Goal: Task Accomplishment & Management: Complete application form

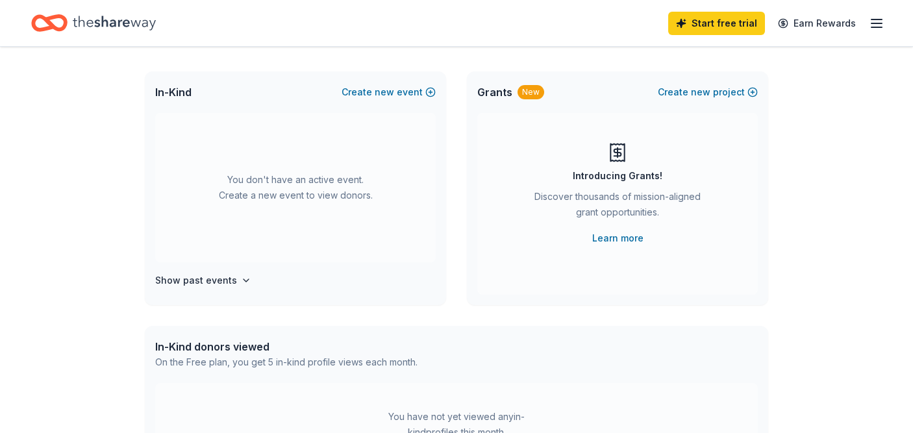
scroll to position [64, 0]
click at [402, 92] on button "Create new event" at bounding box center [388, 92] width 94 height 16
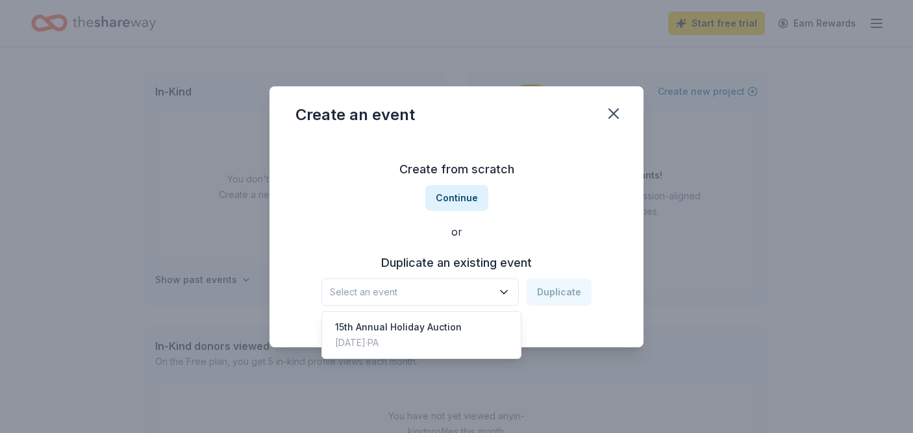
click at [430, 287] on span "Select an event" at bounding box center [411, 292] width 162 height 16
click at [419, 331] on div "15th Annual Holiday Auction" at bounding box center [398, 327] width 127 height 16
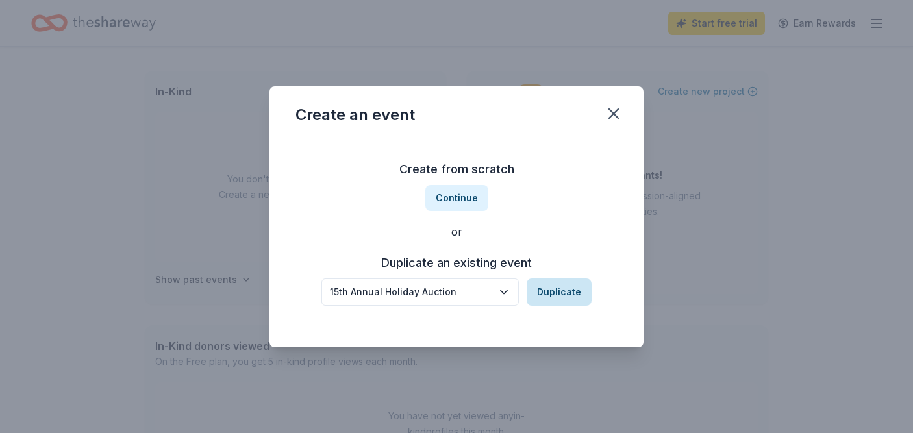
click at [558, 298] on button "Duplicate" at bounding box center [558, 291] width 65 height 27
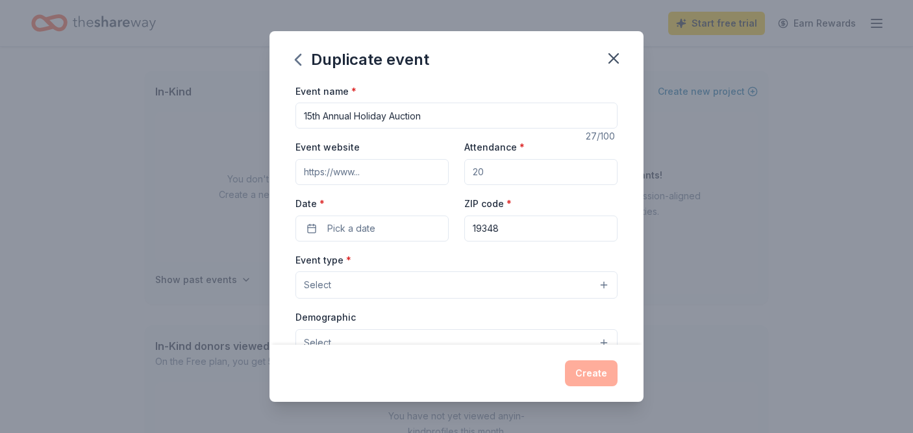
click at [310, 117] on input "15th Annual Holiday Auction" at bounding box center [456, 116] width 322 height 26
type input "16th Annual Holiday Auction"
click at [373, 167] on input "Event website" at bounding box center [371, 172] width 153 height 26
type input "[DOMAIN_NAME]"
click at [499, 175] on input "Attendance *" at bounding box center [540, 172] width 153 height 26
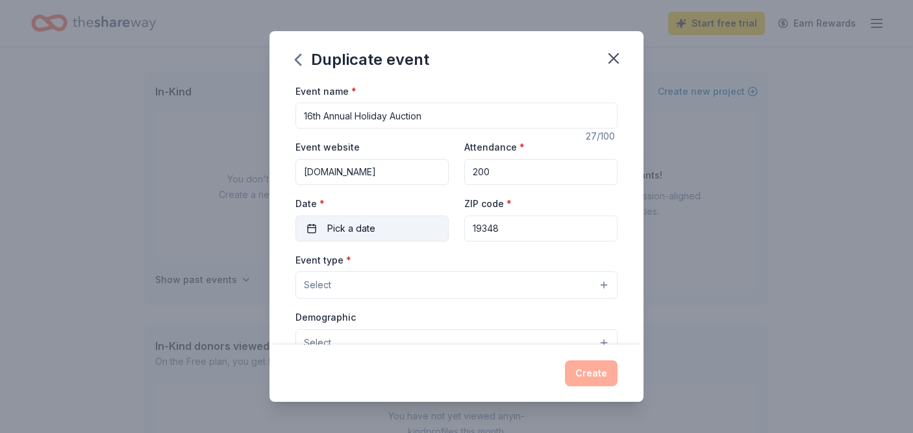
type input "200"
click at [409, 219] on button "Pick a date" at bounding box center [371, 229] width 153 height 26
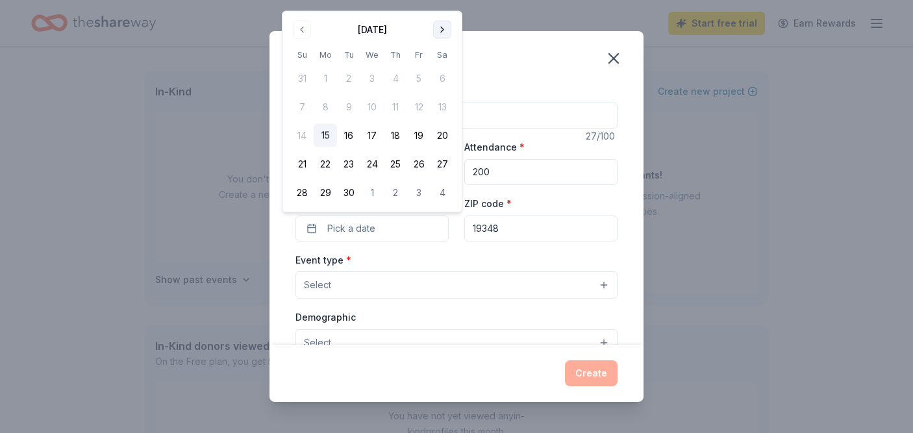
click at [439, 25] on button "Go to next month" at bounding box center [442, 30] width 18 height 18
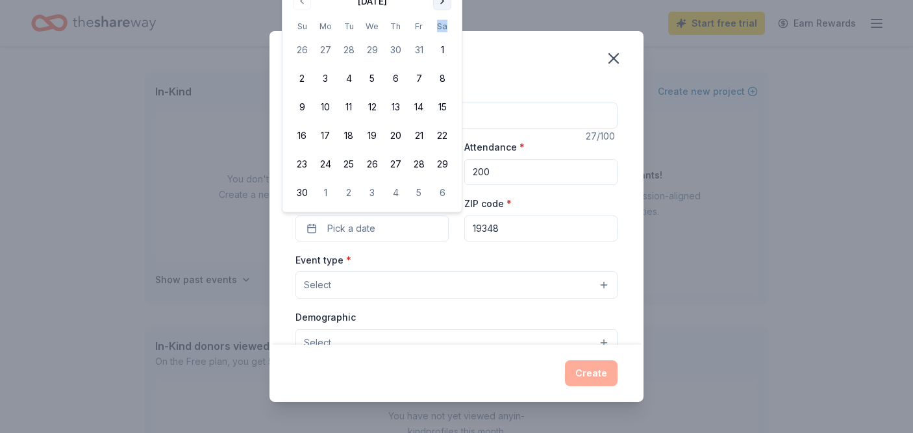
click at [439, 25] on th "Sa" at bounding box center [441, 26] width 23 height 14
click at [442, 3] on button "Go to next month" at bounding box center [442, 1] width 18 height 18
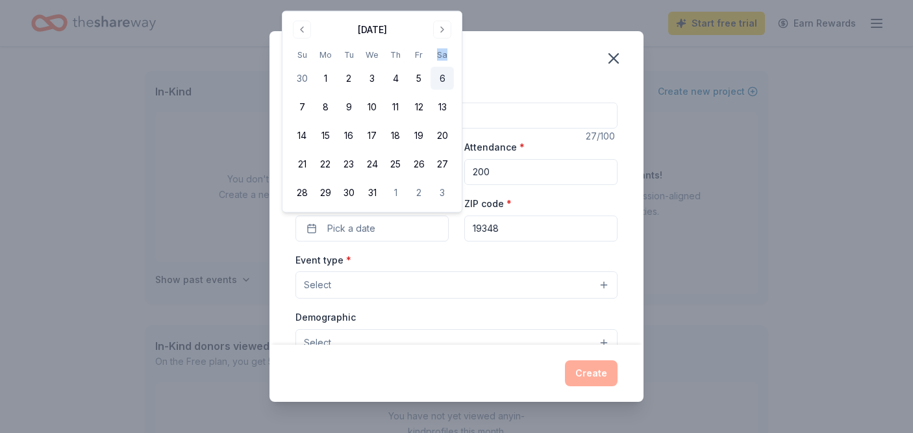
click at [443, 79] on button "6" at bounding box center [441, 78] width 23 height 23
click at [488, 253] on div "Event type * Select" at bounding box center [456, 275] width 322 height 47
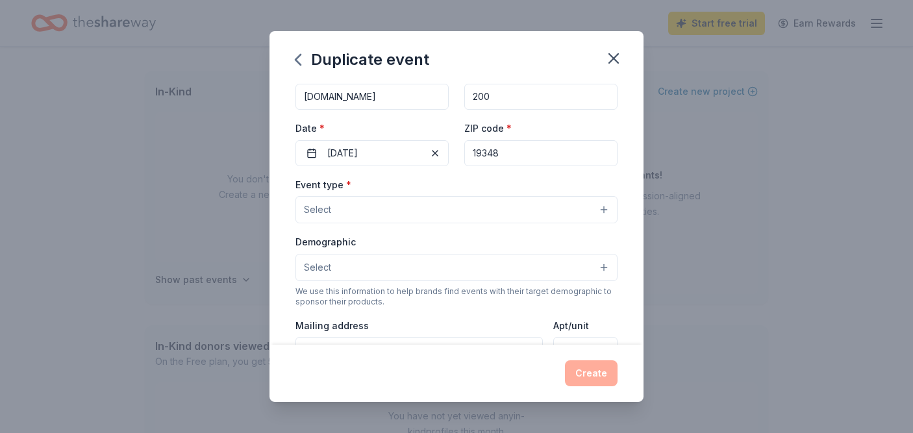
scroll to position [75, 0]
click at [430, 208] on button "Select" at bounding box center [456, 210] width 322 height 27
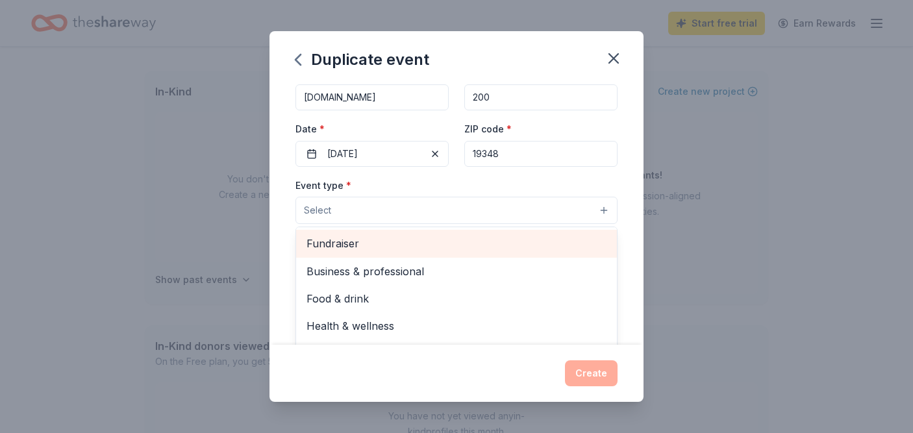
click at [428, 243] on span "Fundraiser" at bounding box center [456, 243] width 300 height 17
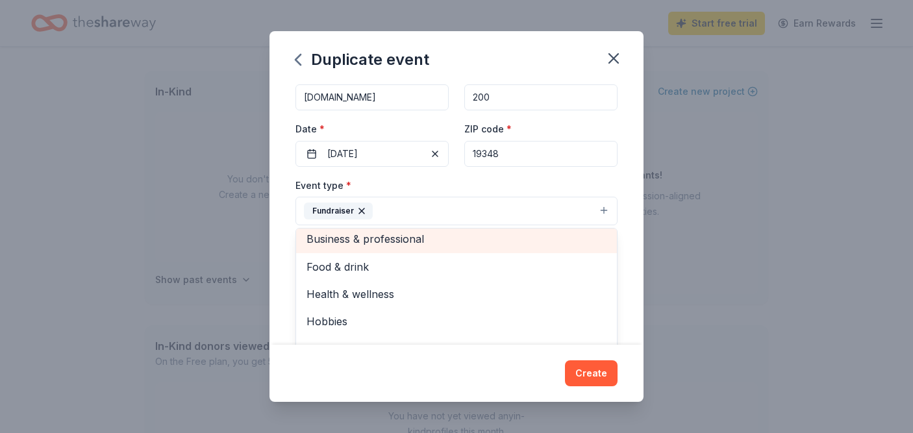
scroll to position [16, 0]
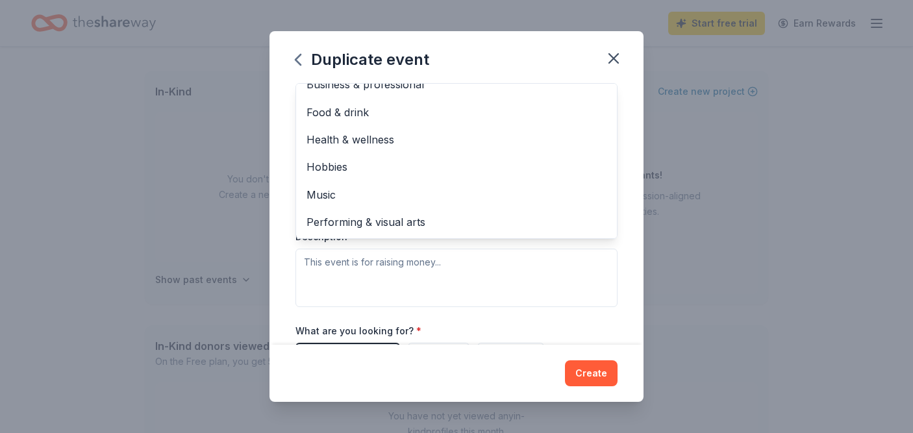
click at [281, 264] on div "Event name * 16th Annual Holiday Auction 27 /100 Event website www.garageyouthc…" at bounding box center [456, 214] width 374 height 262
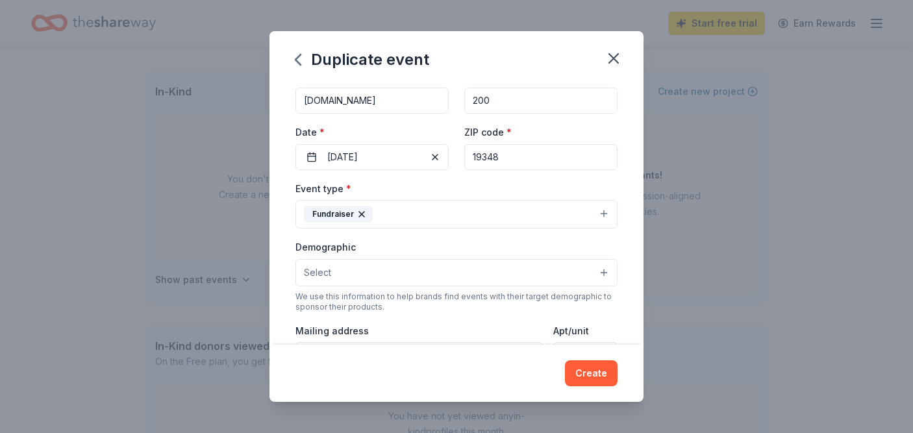
click at [336, 270] on button "Select" at bounding box center [456, 272] width 322 height 27
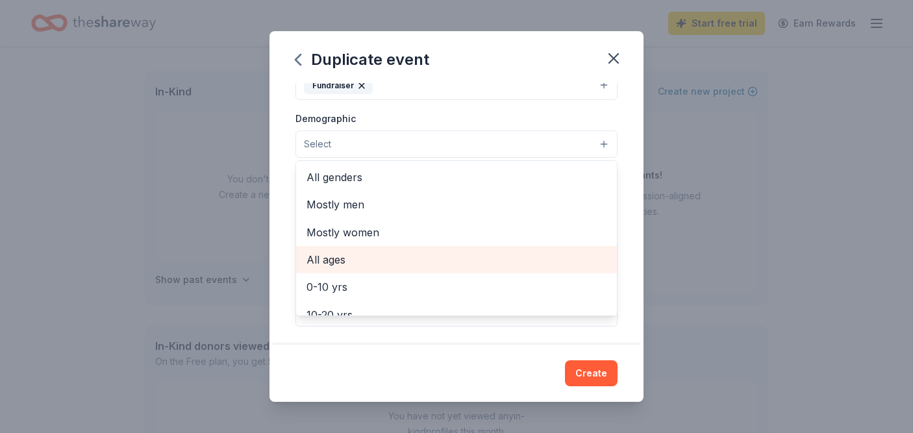
scroll to position [3, 0]
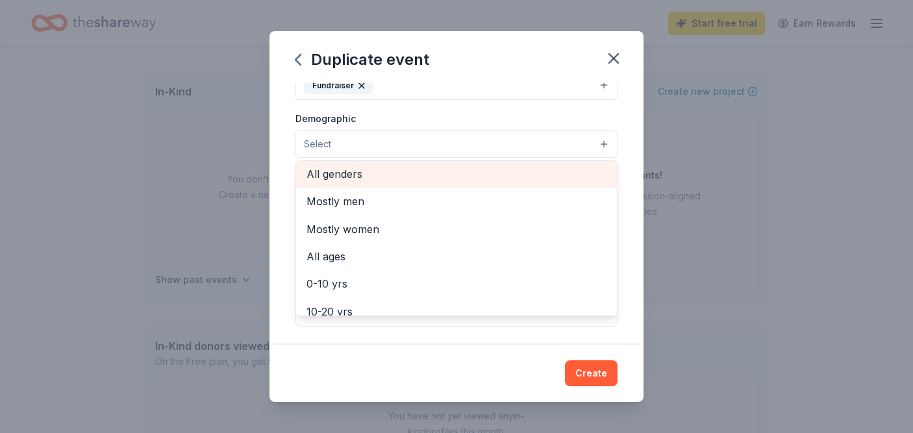
click at [339, 174] on span "All genders" at bounding box center [456, 174] width 300 height 17
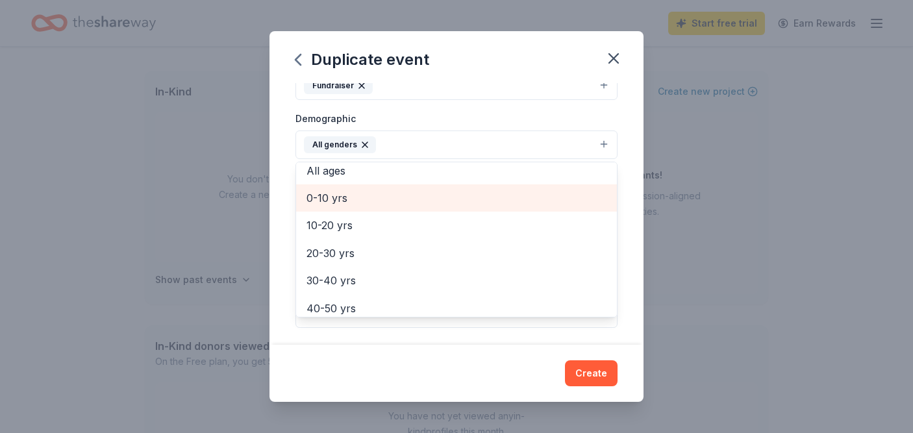
scroll to position [106, 0]
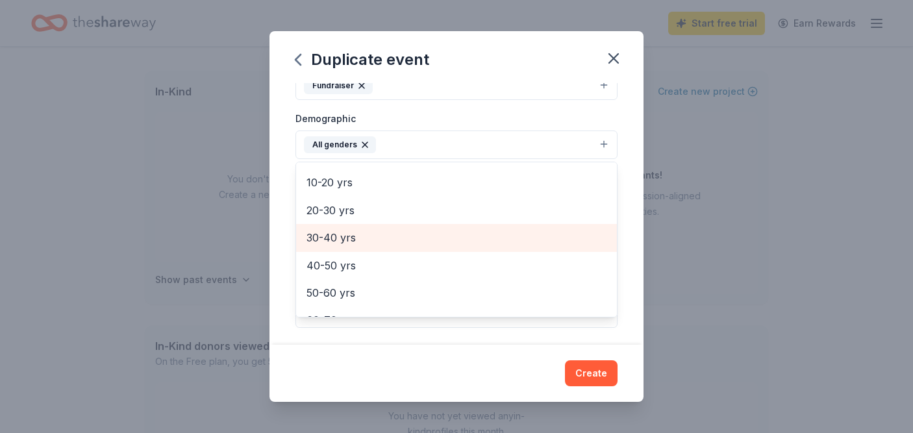
click at [343, 241] on span "30-40 yrs" at bounding box center [456, 237] width 300 height 17
click at [343, 241] on span "40-50 yrs" at bounding box center [456, 237] width 300 height 17
click at [343, 241] on span "50-60 yrs" at bounding box center [456, 237] width 300 height 17
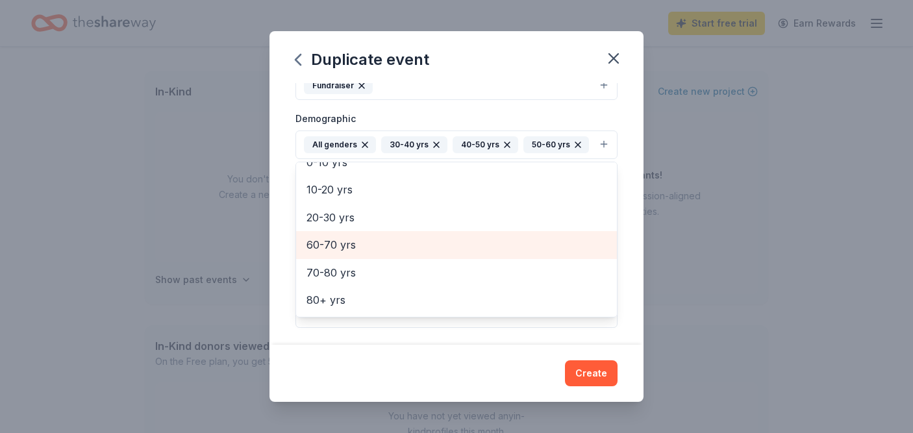
scroll to position [98, 0]
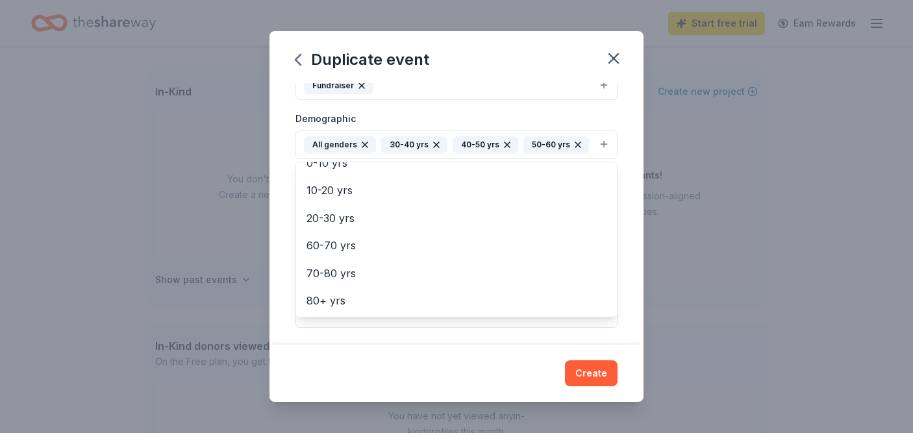
click at [267, 242] on div "Duplicate event Event name * 16th Annual Holiday Auction 27 /100 Event website …" at bounding box center [456, 216] width 913 height 433
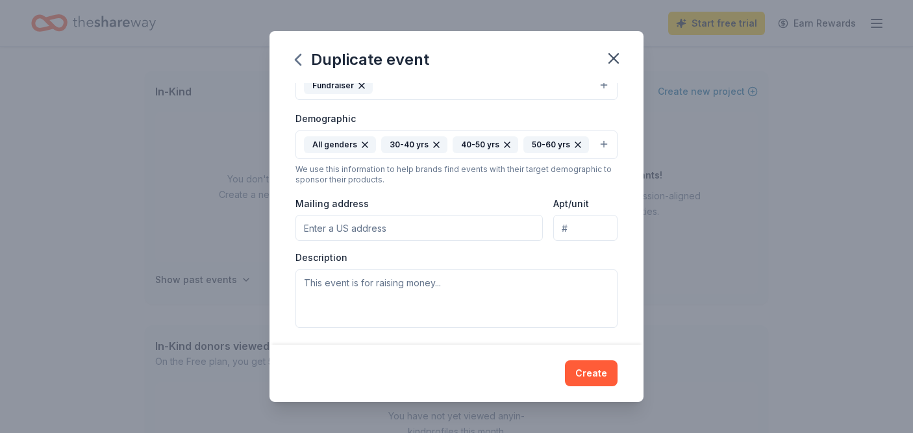
scroll to position [204, 0]
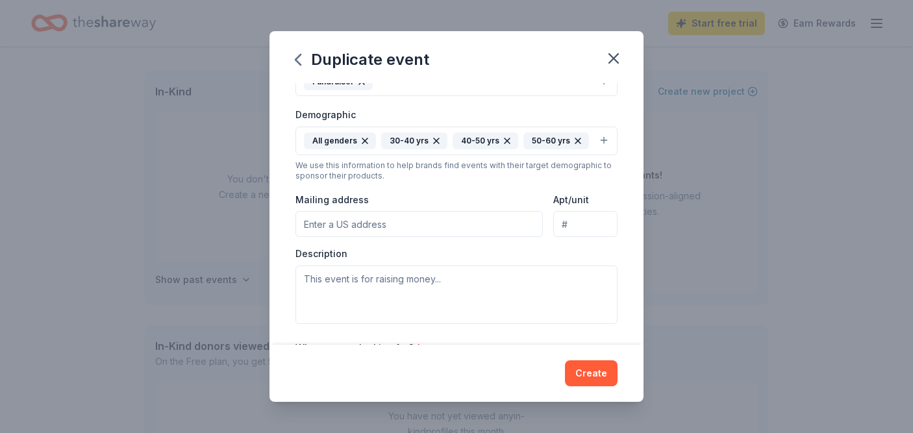
click at [341, 223] on input "Mailing address" at bounding box center [418, 224] width 247 height 26
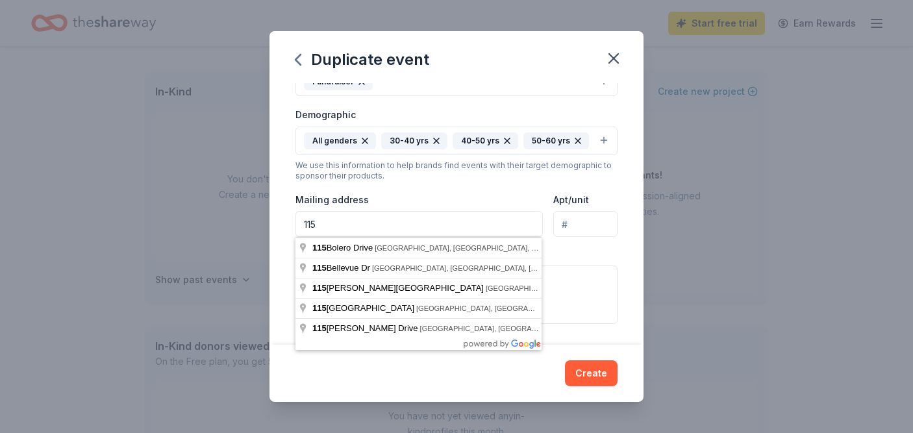
type input "115 S. Union Street"
type input "N/A"
click at [422, 225] on input "115 S. Union Street" at bounding box center [418, 224] width 247 height 26
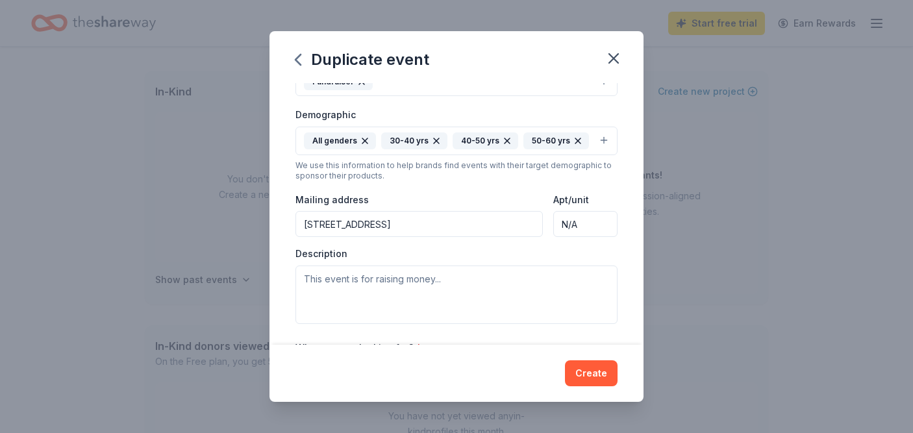
type input "115 South Union Street, Kennett Square, PA, 19348"
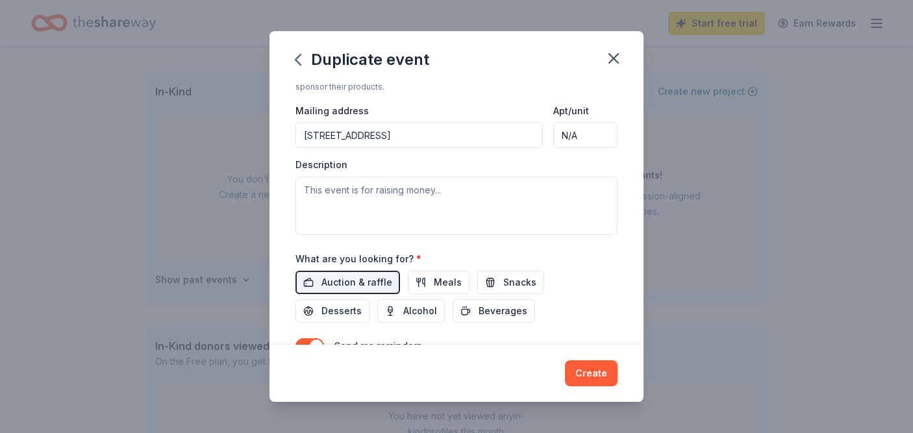
scroll to position [295, 0]
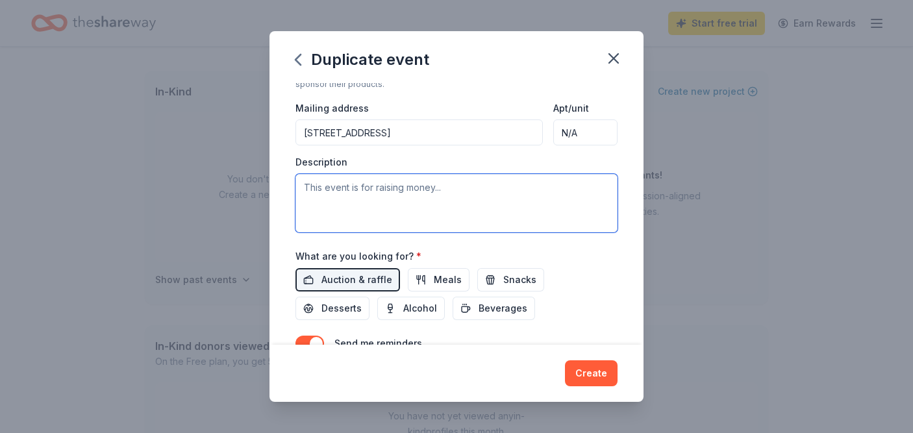
click at [340, 192] on textarea at bounding box center [456, 203] width 322 height 58
type textarea "T"
paste textarea "Your sponsorship helps us raise essential funds to empower local youth through …"
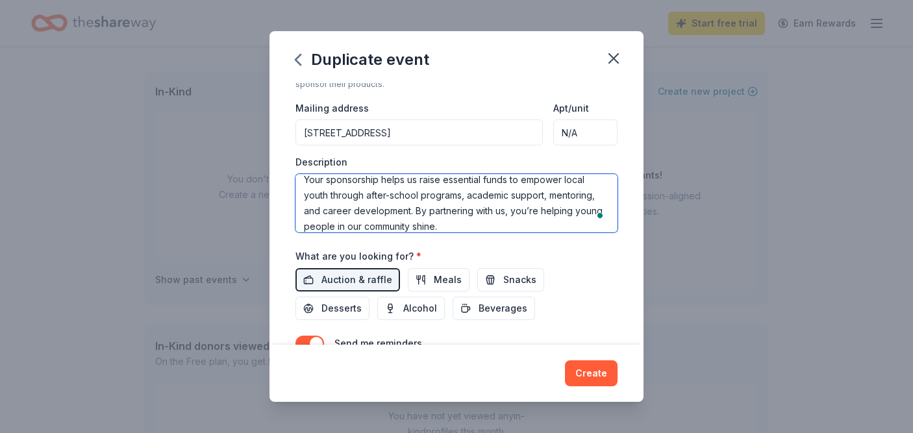
scroll to position [0, 0]
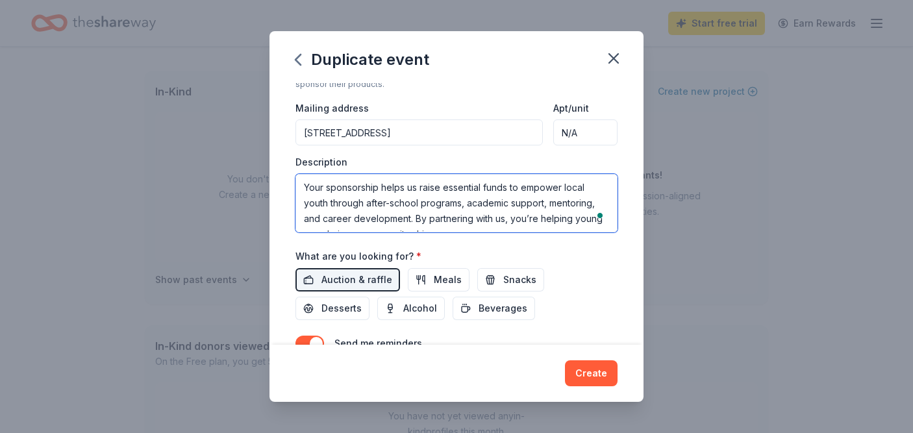
click at [378, 188] on textarea "Your sponsorship helps us raise essential funds to empower local youth through …" at bounding box center [456, 203] width 322 height 58
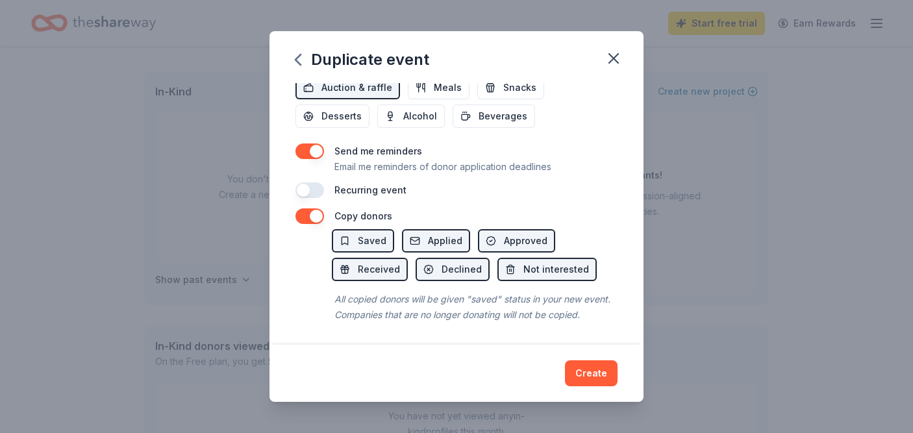
scroll to position [488, 0]
type textarea "Your support helps us raise essential funds to empower local youth through afte…"
click at [587, 373] on button "Create" at bounding box center [591, 373] width 53 height 26
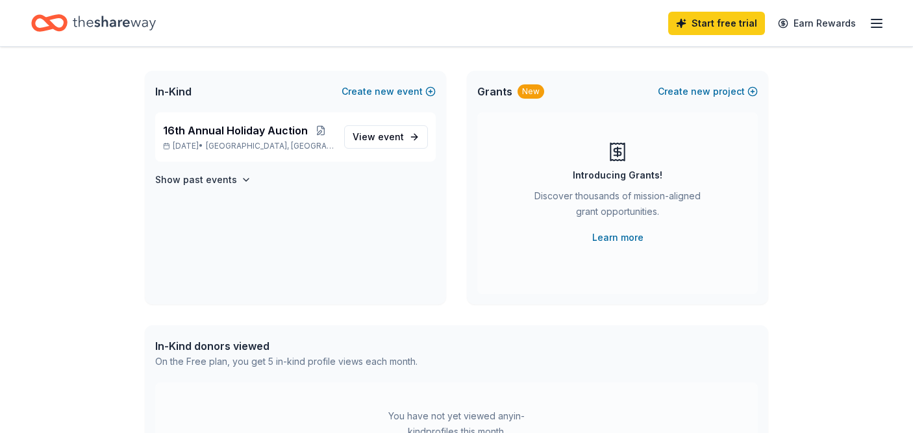
scroll to position [0, 0]
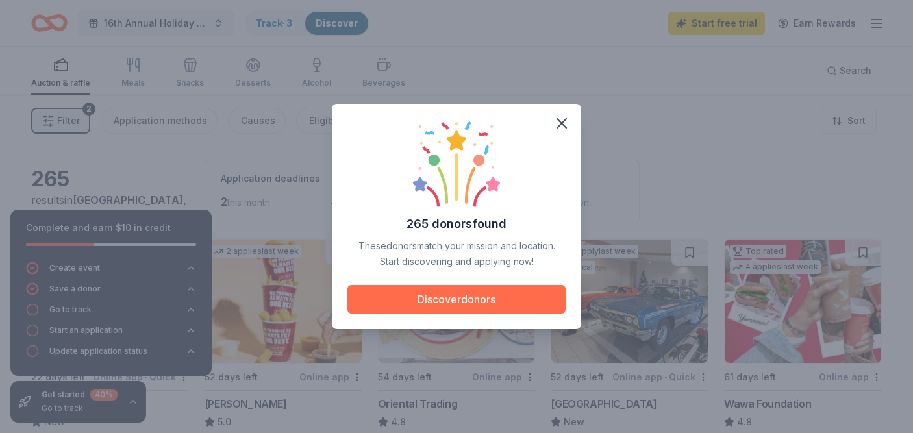
click at [473, 302] on button "Discover donors" at bounding box center [456, 299] width 218 height 29
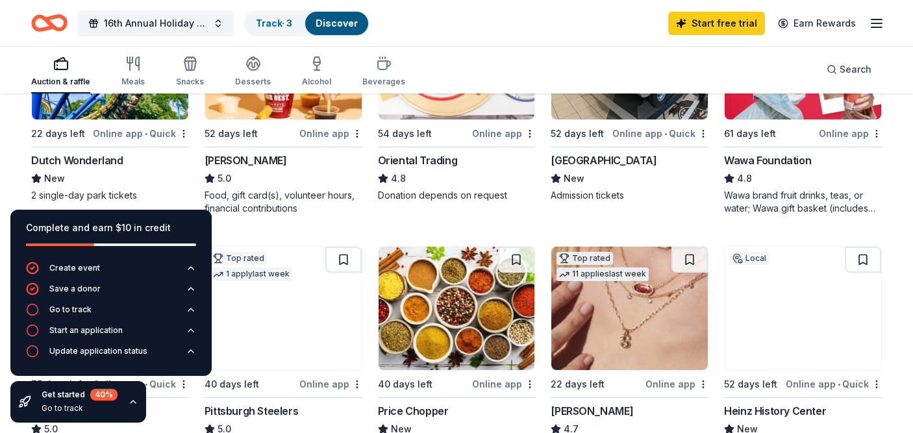
scroll to position [245, 0]
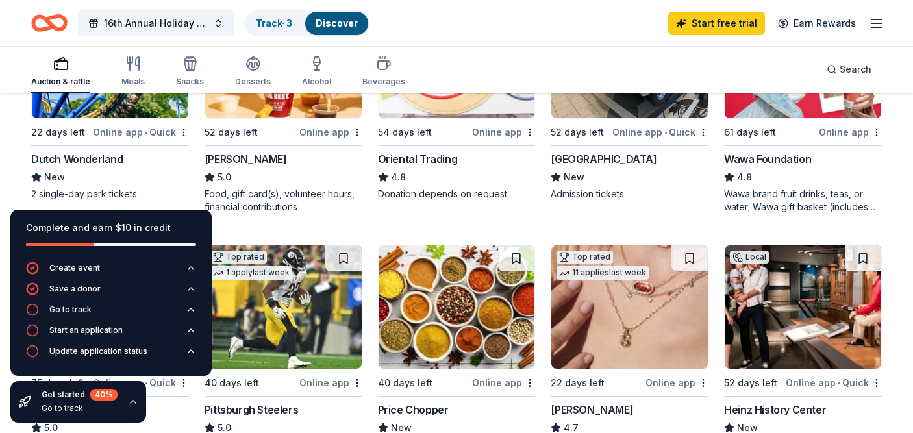
click at [147, 227] on div "Complete and earn $10 in credit" at bounding box center [111, 228] width 170 height 16
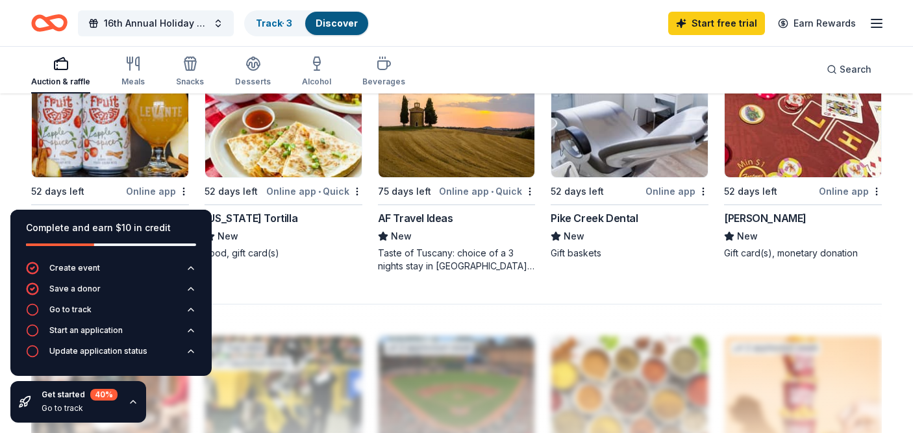
scroll to position [937, 0]
click at [115, 124] on img at bounding box center [110, 116] width 156 height 123
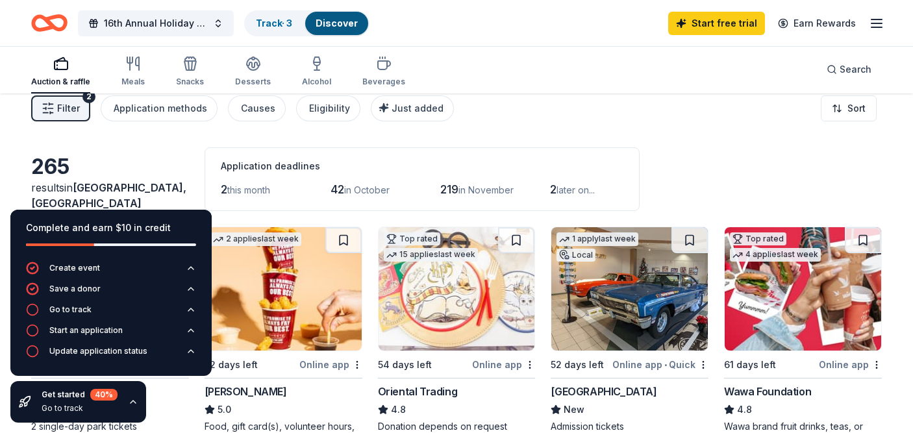
scroll to position [0, 0]
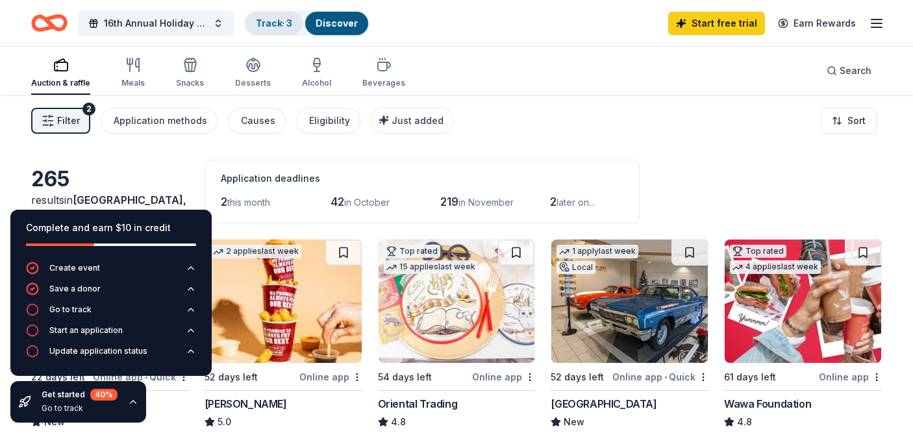
click at [281, 18] on link "Track · 3" at bounding box center [274, 23] width 36 height 11
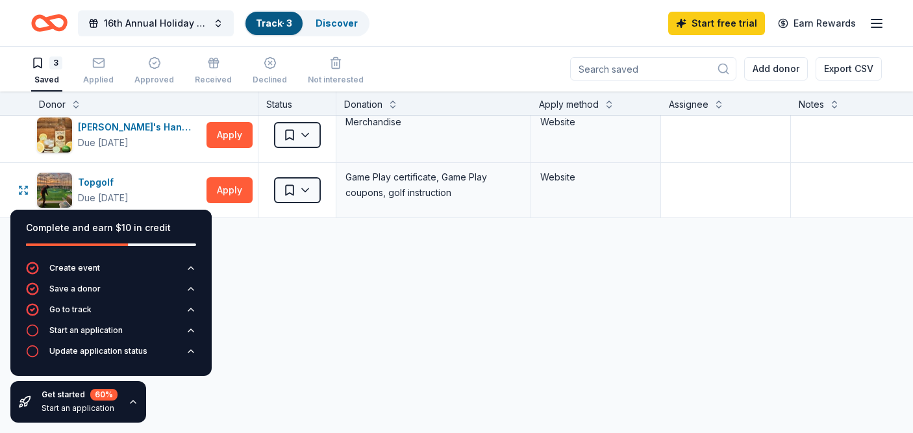
scroll to position [92, 0]
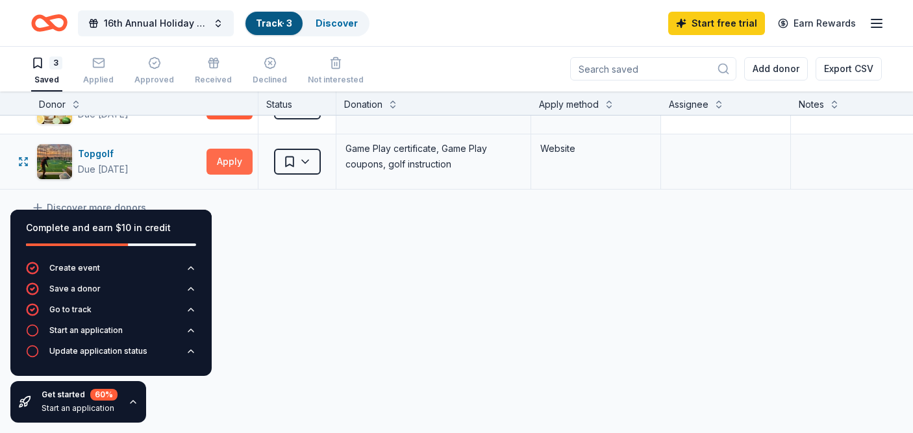
click at [234, 160] on button "Apply" at bounding box center [229, 162] width 46 height 26
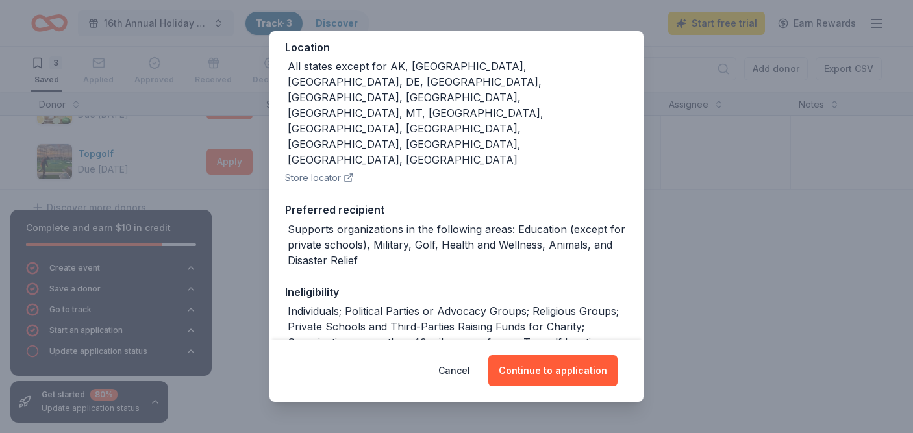
scroll to position [201, 0]
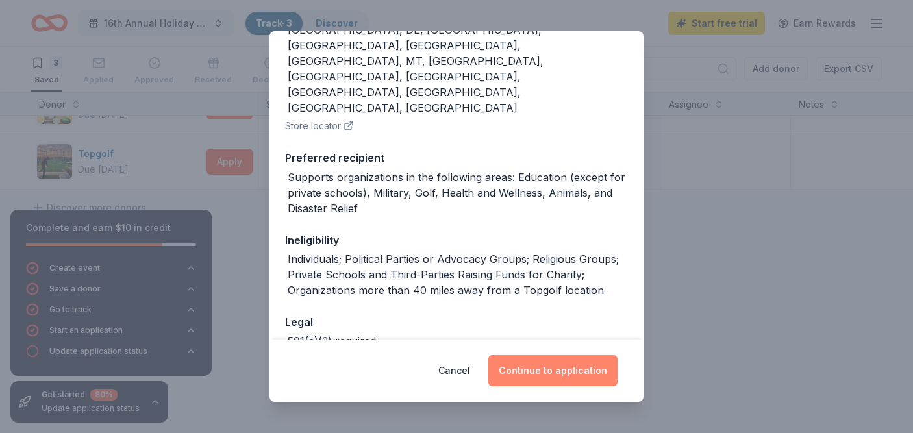
click at [537, 378] on button "Continue to application" at bounding box center [552, 370] width 129 height 31
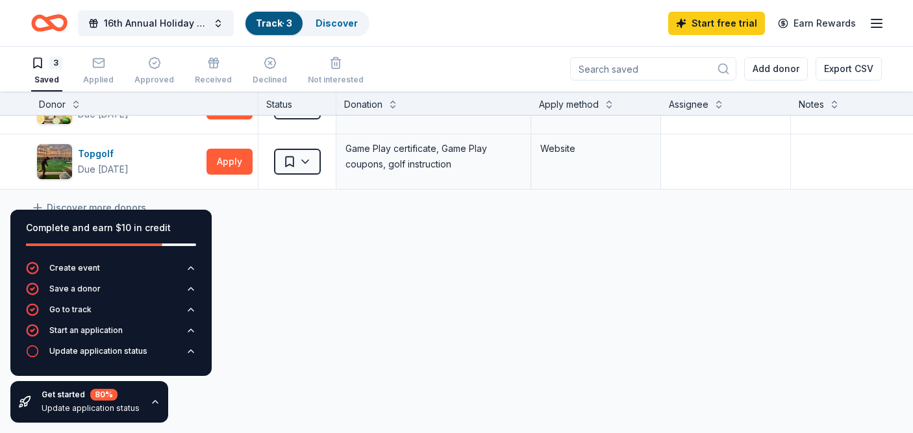
scroll to position [0, 0]
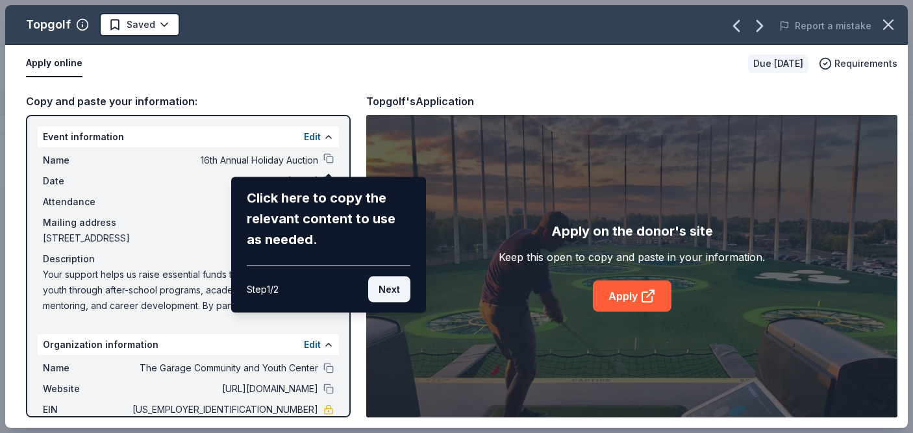
click at [391, 286] on button "Next" at bounding box center [389, 290] width 42 height 26
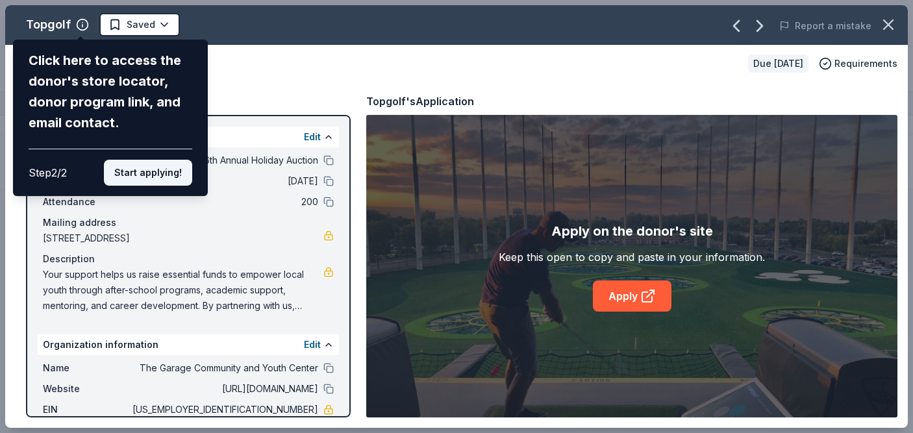
click at [156, 178] on button "Start applying!" at bounding box center [148, 173] width 88 height 26
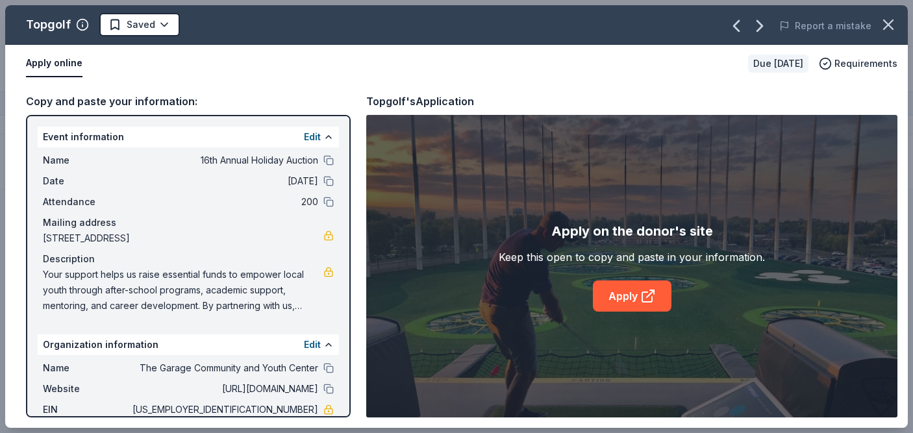
click at [628, 295] on div "Topgolf Saved Report a mistake Apply online Due in 52 days Requirements Copy an…" at bounding box center [456, 216] width 902 height 423
click at [646, 295] on icon at bounding box center [648, 296] width 16 height 16
